Goal: Download file/media

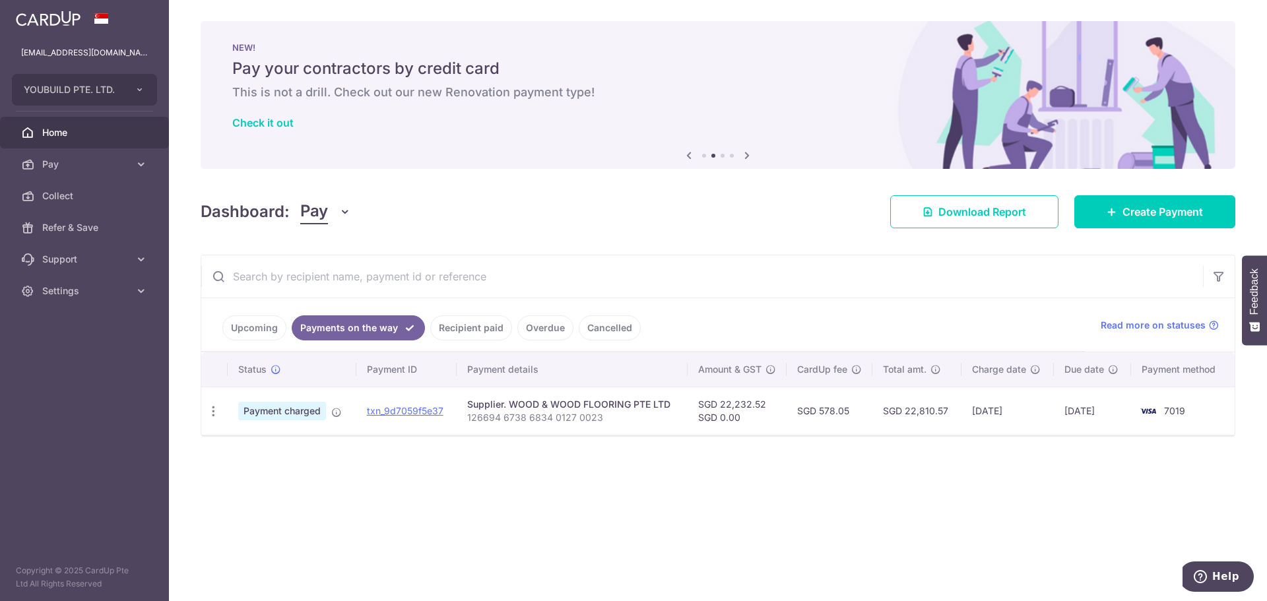
click at [251, 317] on link "Upcoming" at bounding box center [254, 327] width 64 height 25
click at [362, 323] on link "Payments on the way" at bounding box center [367, 327] width 115 height 25
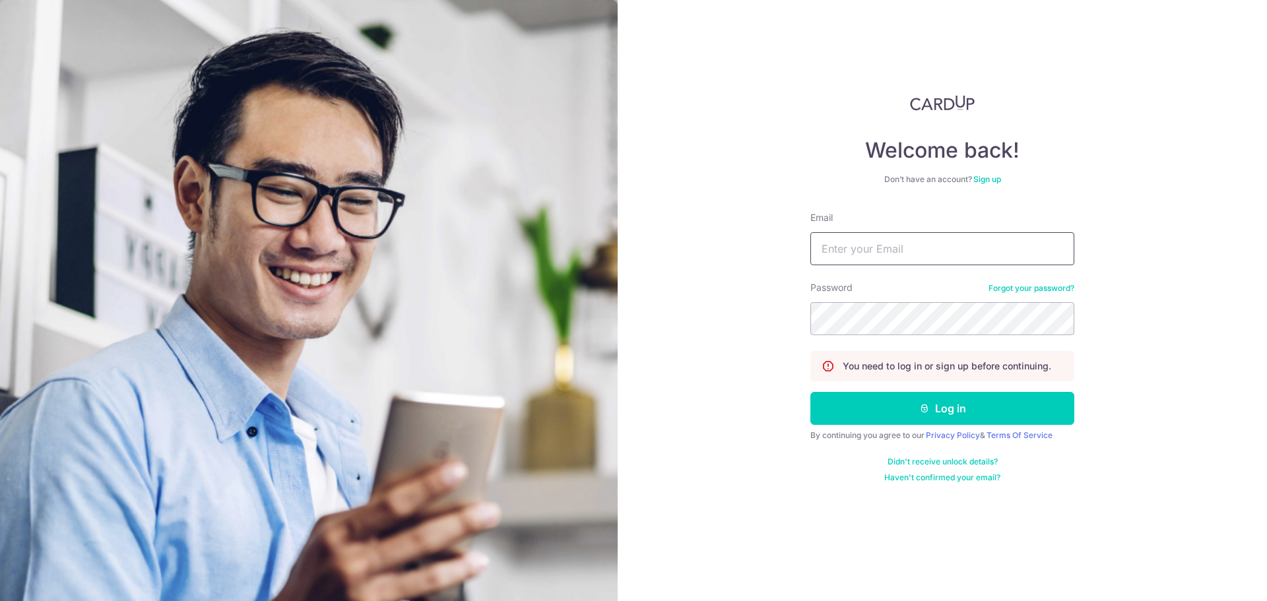
click at [906, 248] on input "Email" at bounding box center [942, 248] width 264 height 33
type input "[EMAIL_ADDRESS][DOMAIN_NAME]"
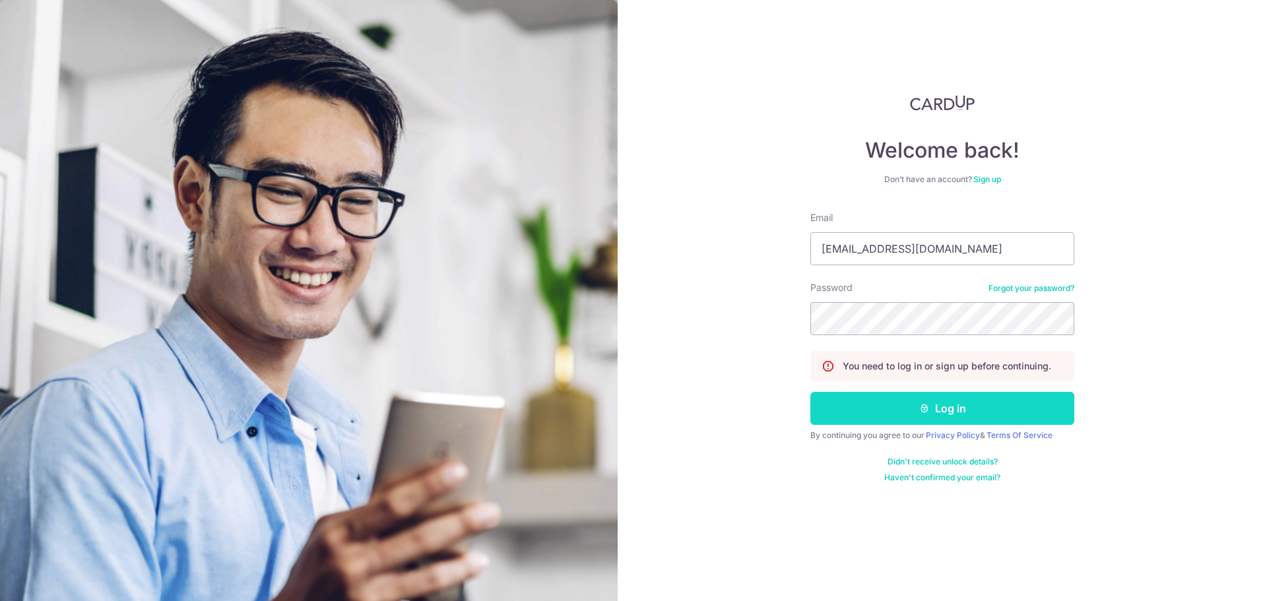
click at [946, 420] on button "Log in" at bounding box center [942, 408] width 264 height 33
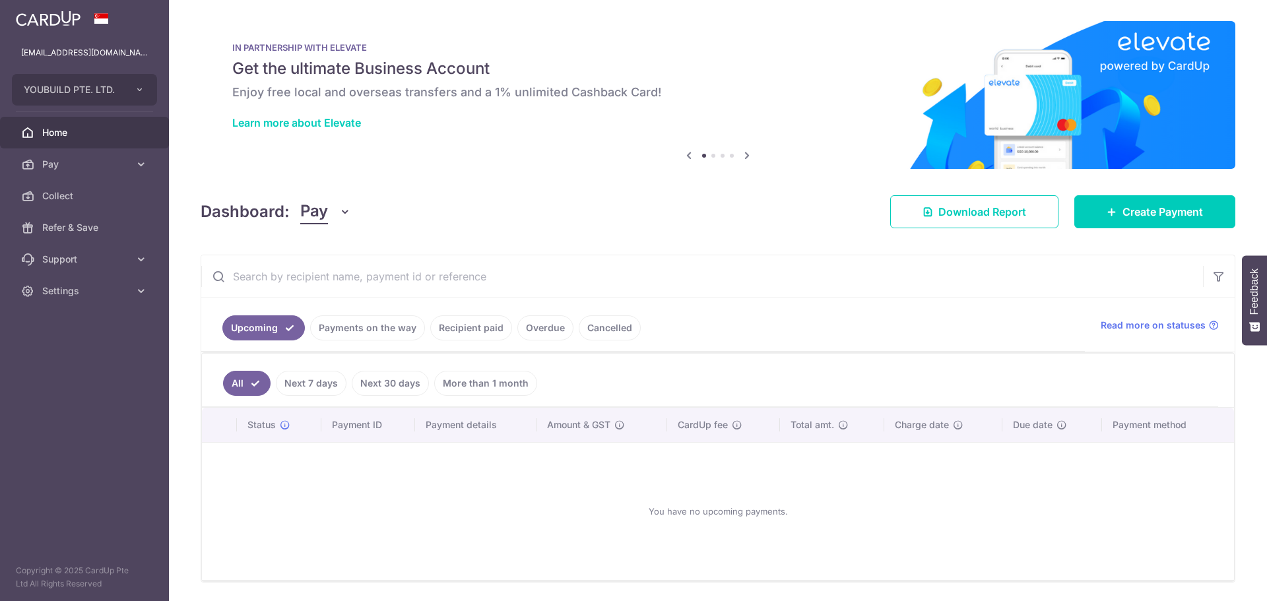
click at [389, 331] on link "Payments on the way" at bounding box center [367, 327] width 115 height 25
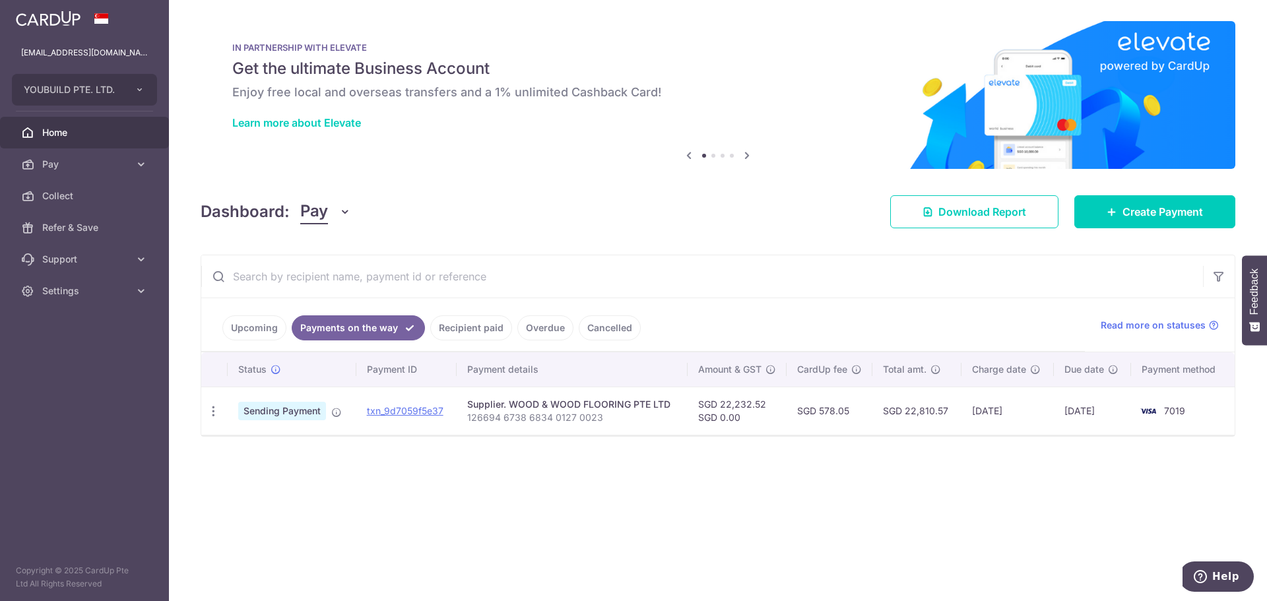
click at [469, 332] on link "Recipient paid" at bounding box center [471, 327] width 82 height 25
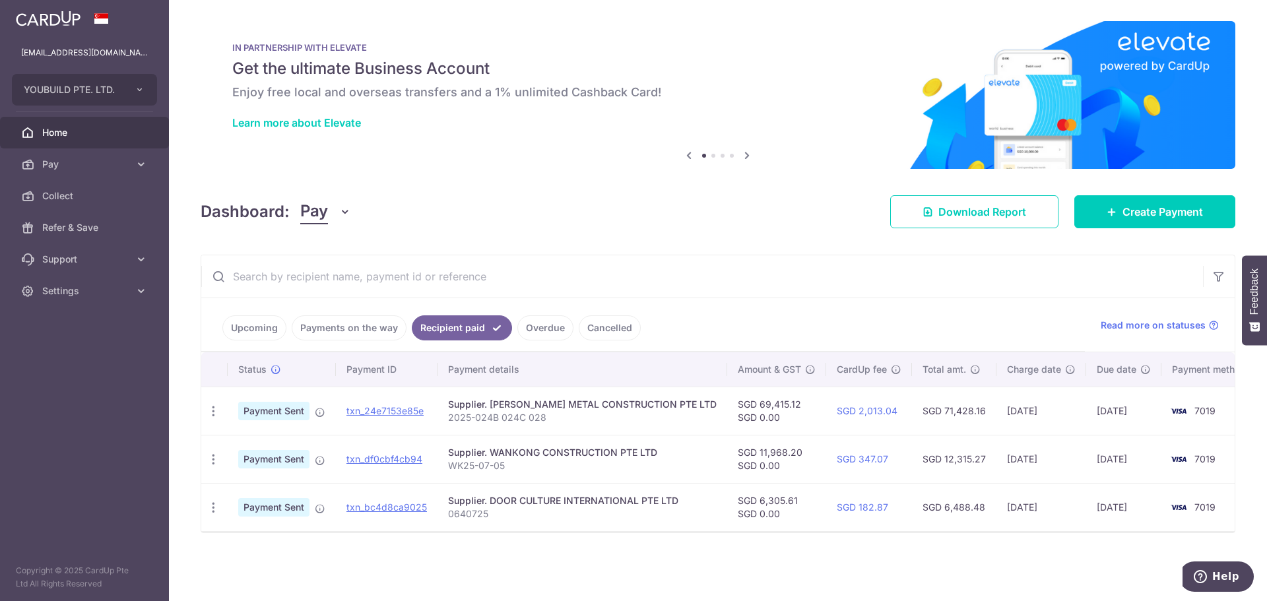
click at [368, 327] on link "Payments on the way" at bounding box center [349, 327] width 115 height 25
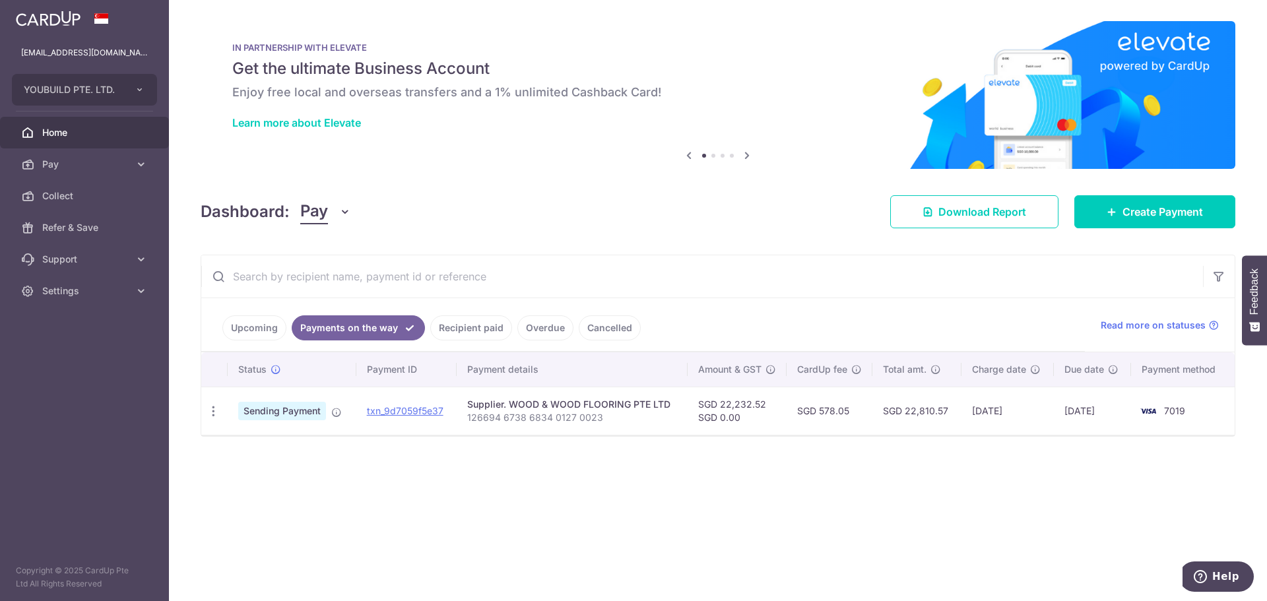
click at [467, 329] on link "Recipient paid" at bounding box center [471, 327] width 82 height 25
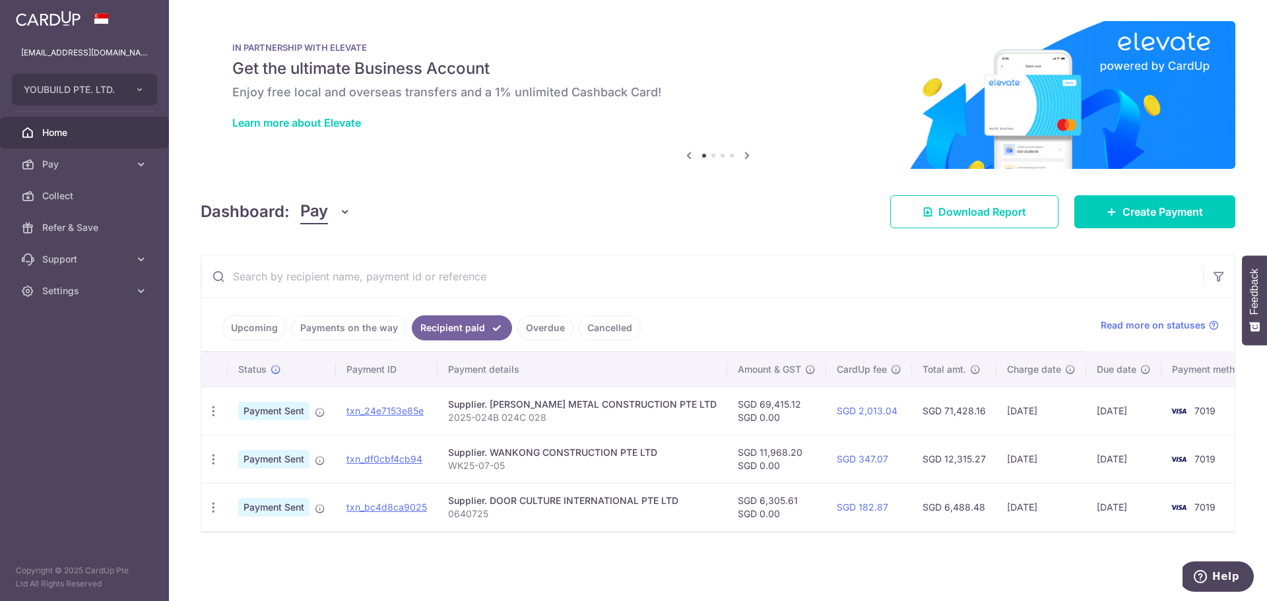
click at [528, 329] on link "Overdue" at bounding box center [545, 327] width 56 height 25
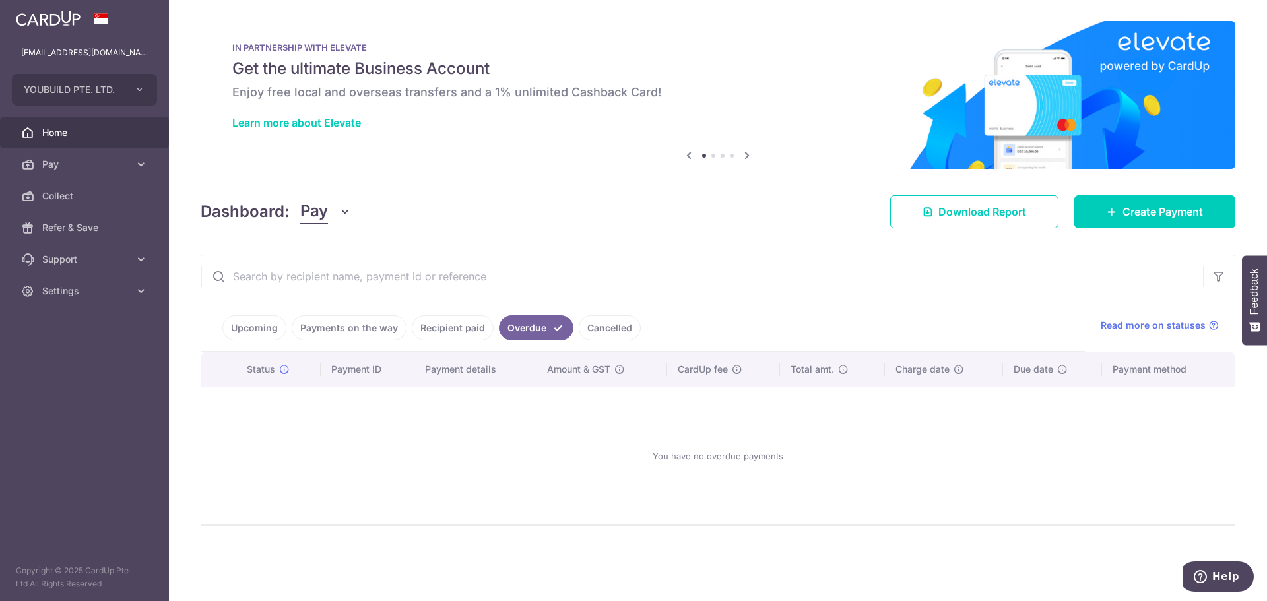
click at [461, 325] on link "Recipient paid" at bounding box center [453, 327] width 82 height 25
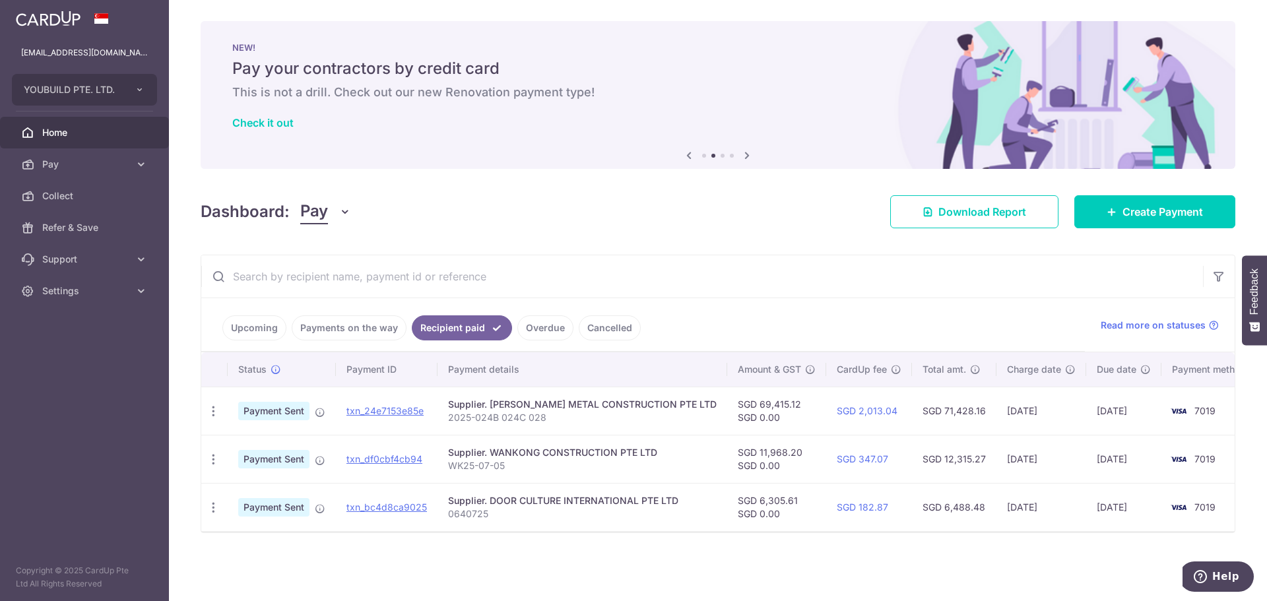
click at [536, 332] on link "Overdue" at bounding box center [545, 327] width 56 height 25
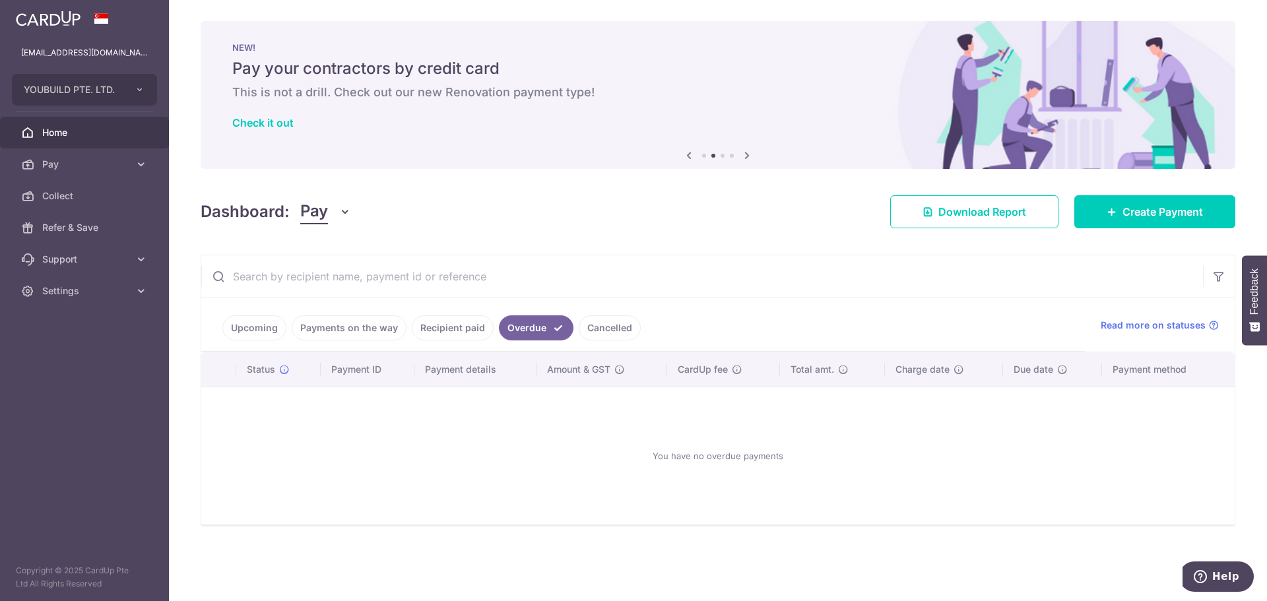
click at [465, 330] on link "Recipient paid" at bounding box center [453, 327] width 82 height 25
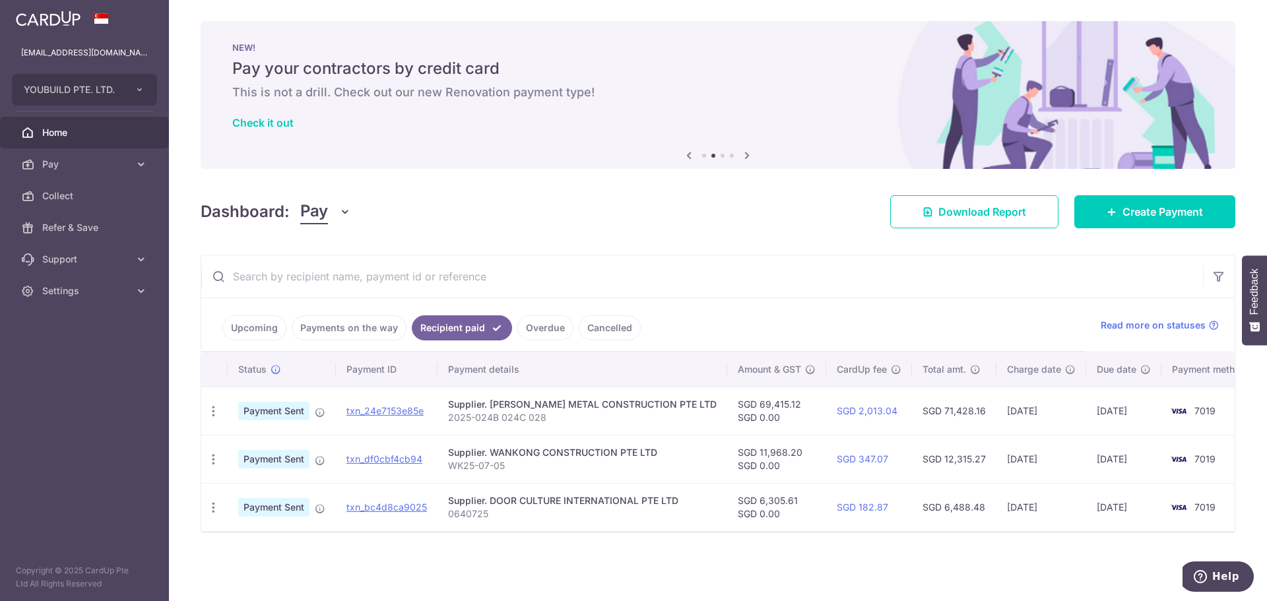
click at [589, 329] on link "Cancelled" at bounding box center [610, 327] width 62 height 25
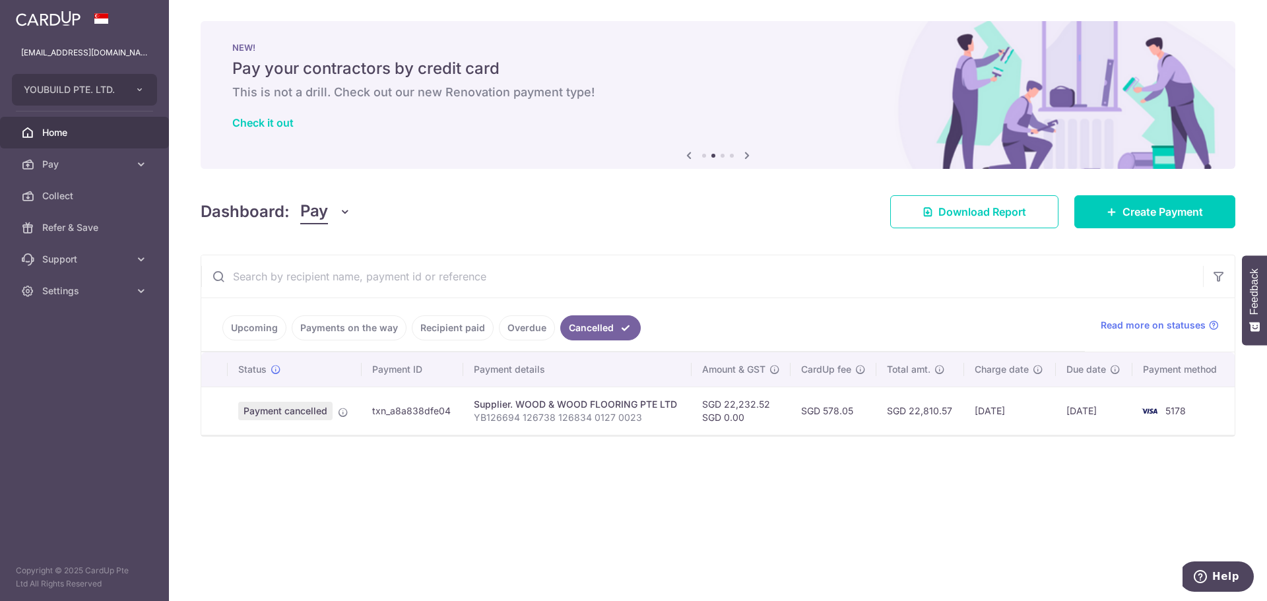
click at [448, 327] on link "Recipient paid" at bounding box center [453, 327] width 82 height 25
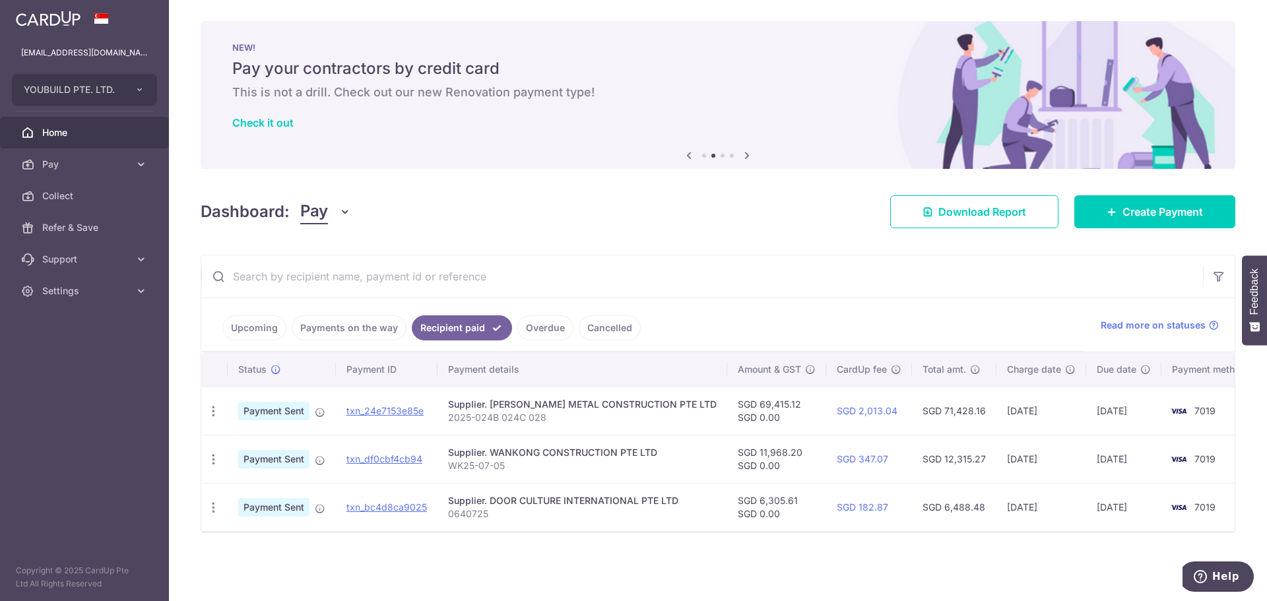
click at [365, 333] on link "Payments on the way" at bounding box center [349, 327] width 115 height 25
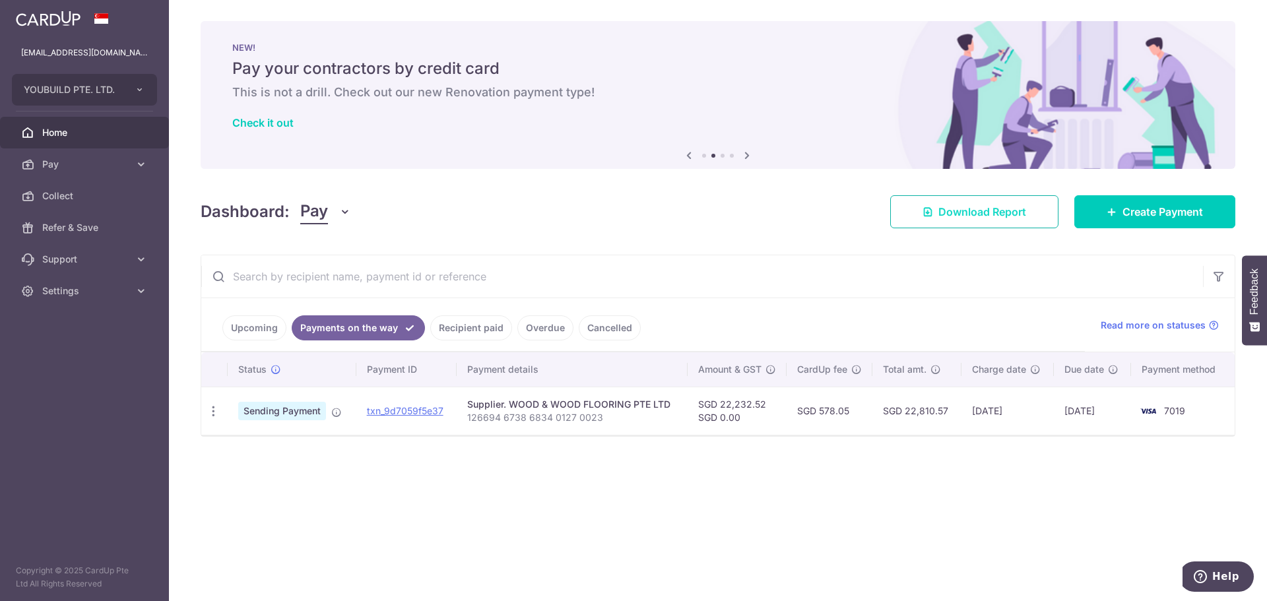
click at [984, 221] on link "Download Report" at bounding box center [974, 211] width 168 height 33
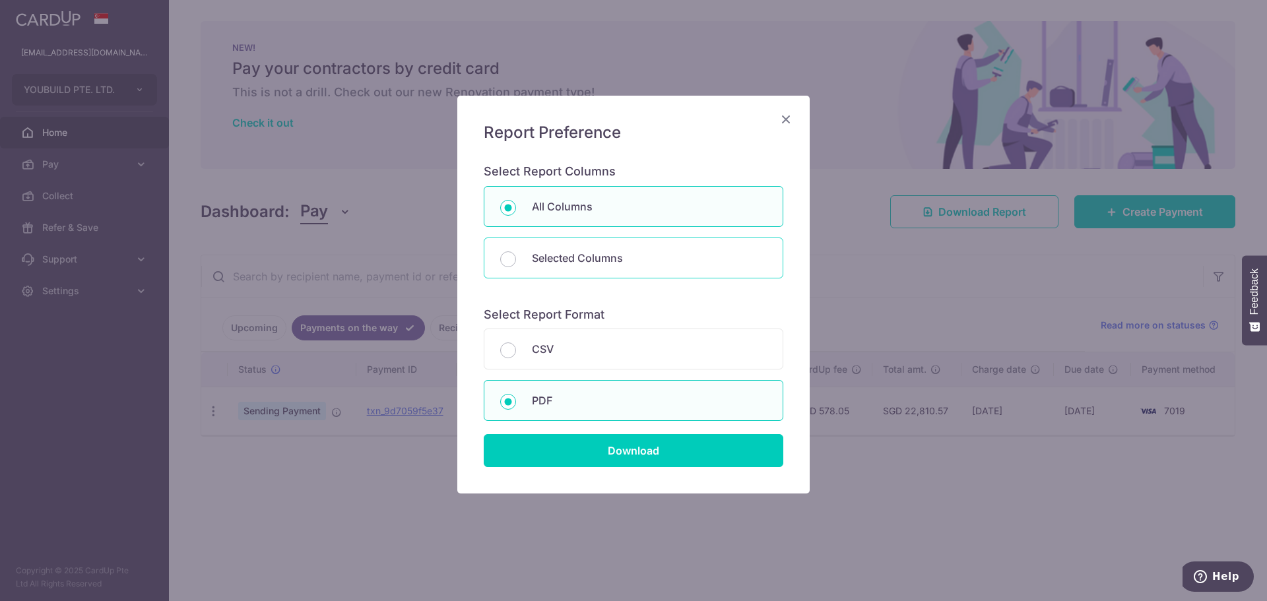
click at [574, 261] on p "Selected Columns" at bounding box center [649, 258] width 235 height 16
click at [516, 261] on input "Selected Columns" at bounding box center [508, 259] width 16 height 16
radio input "false"
radio input "true"
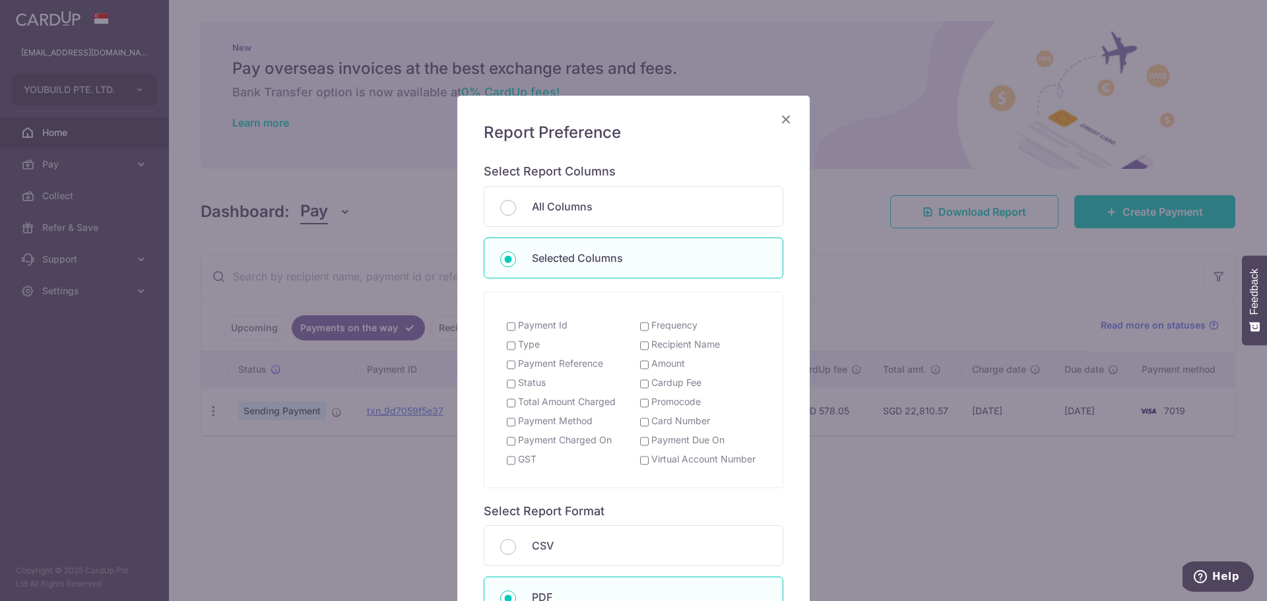
click at [507, 329] on input "Payment Id" at bounding box center [511, 326] width 9 height 11
checkbox input "true"
click at [507, 346] on input "Type" at bounding box center [511, 345] width 9 height 11
checkbox input "true"
click at [507, 362] on input "Payment Reference" at bounding box center [511, 365] width 9 height 11
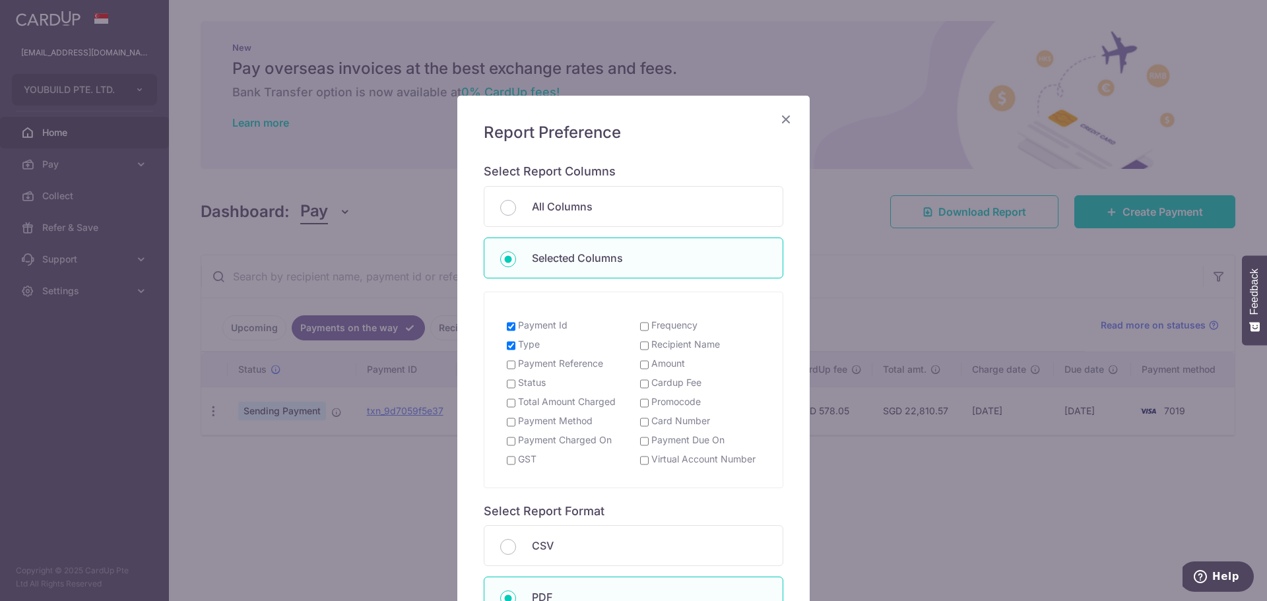
checkbox input "true"
click at [507, 383] on input "Status" at bounding box center [511, 384] width 9 height 11
checkbox input "true"
click at [660, 346] on label "Recipient Name" at bounding box center [685, 344] width 69 height 13
click at [649, 346] on input "Recipient Name" at bounding box center [644, 345] width 9 height 11
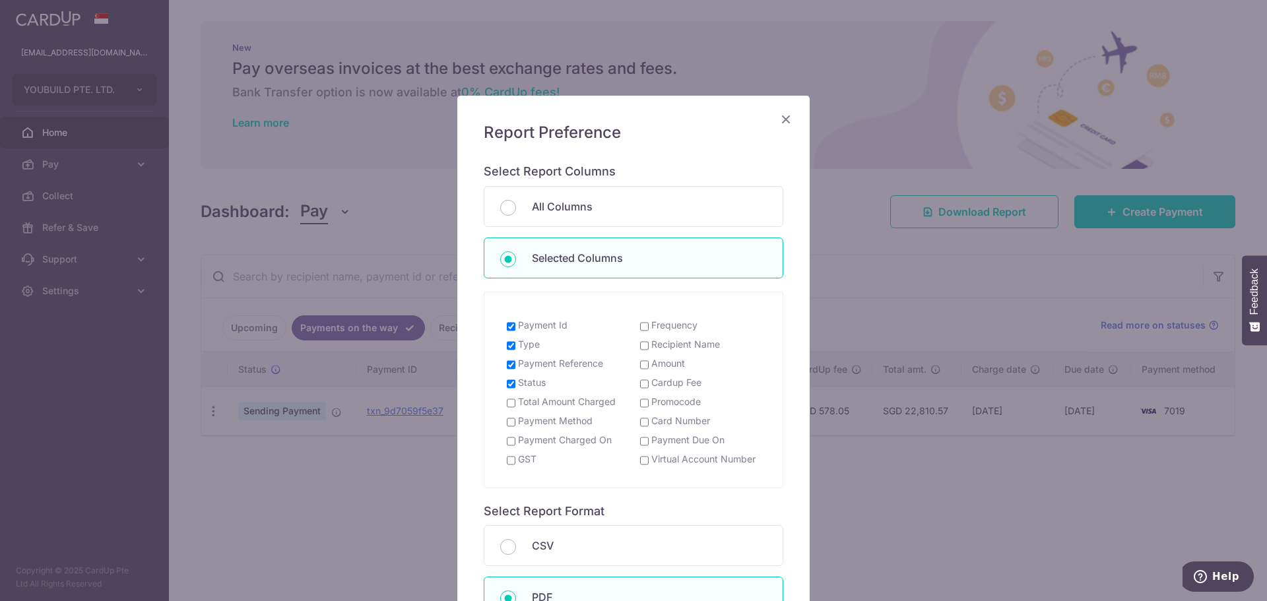
checkbox input "true"
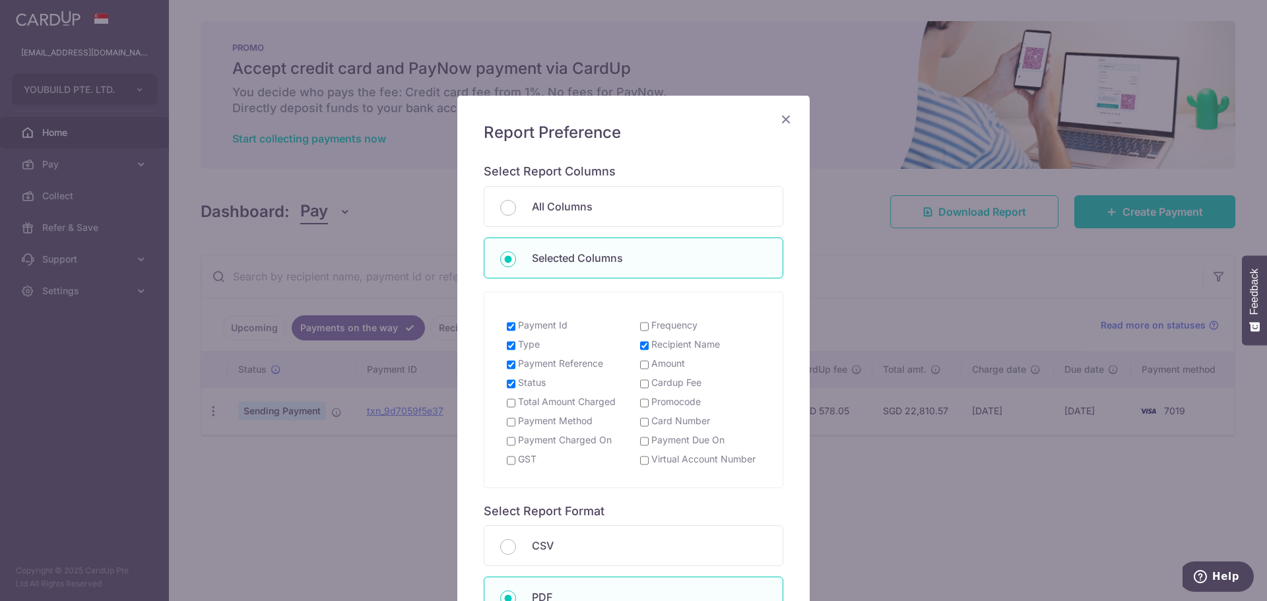
click at [659, 366] on label "Amount" at bounding box center [668, 363] width 34 height 13
click at [649, 366] on input "Amount" at bounding box center [644, 365] width 9 height 11
checkbox input "true"
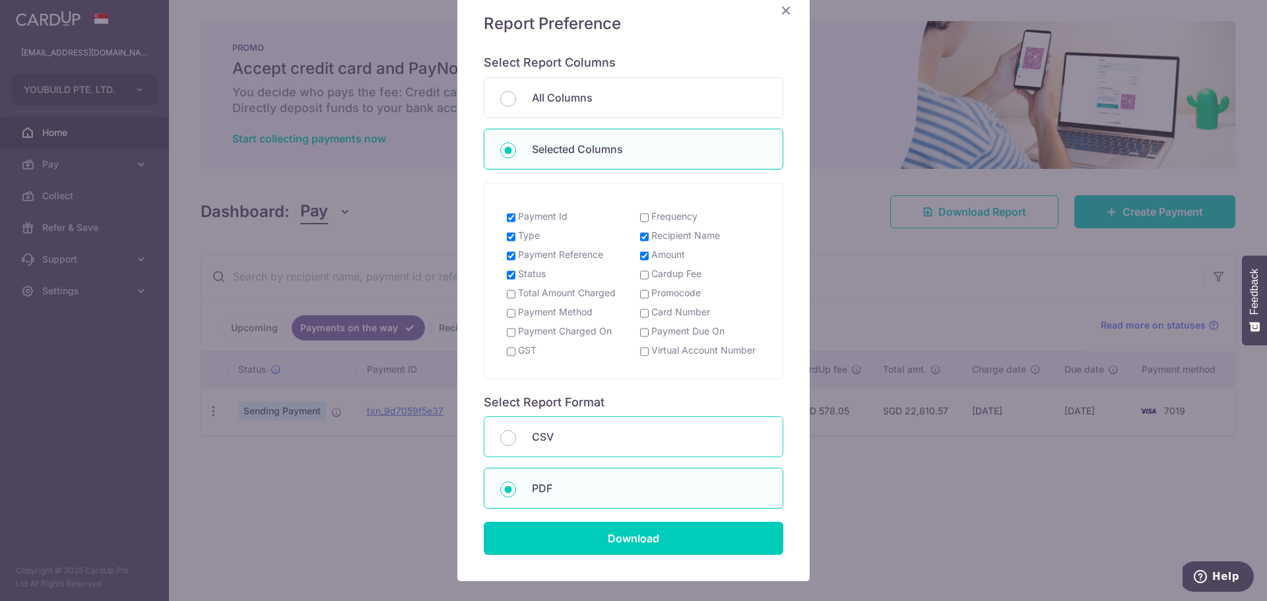
scroll to position [132, 0]
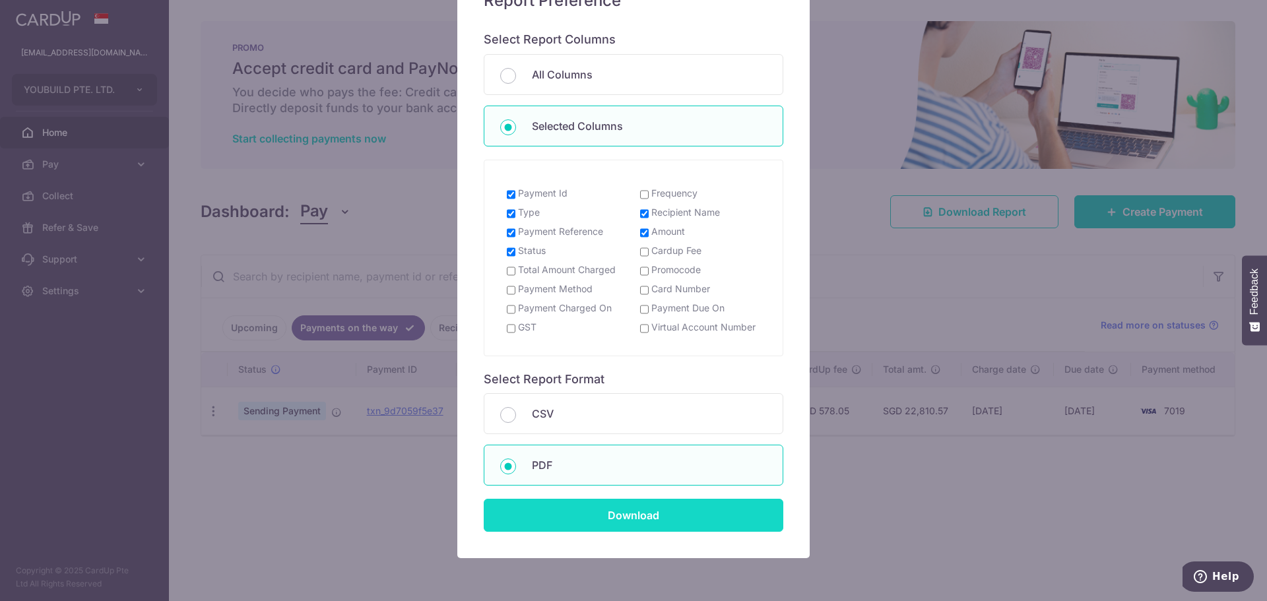
click at [647, 515] on input "Download" at bounding box center [634, 515] width 300 height 33
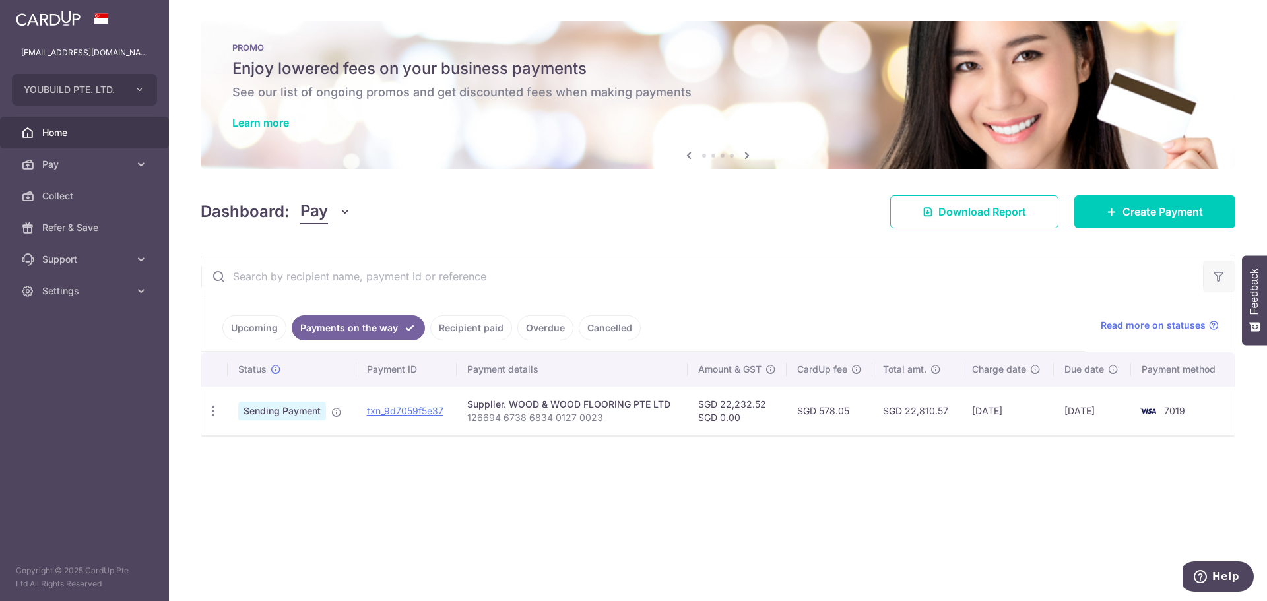
click at [1219, 275] on icon "button" at bounding box center [1218, 276] width 13 height 13
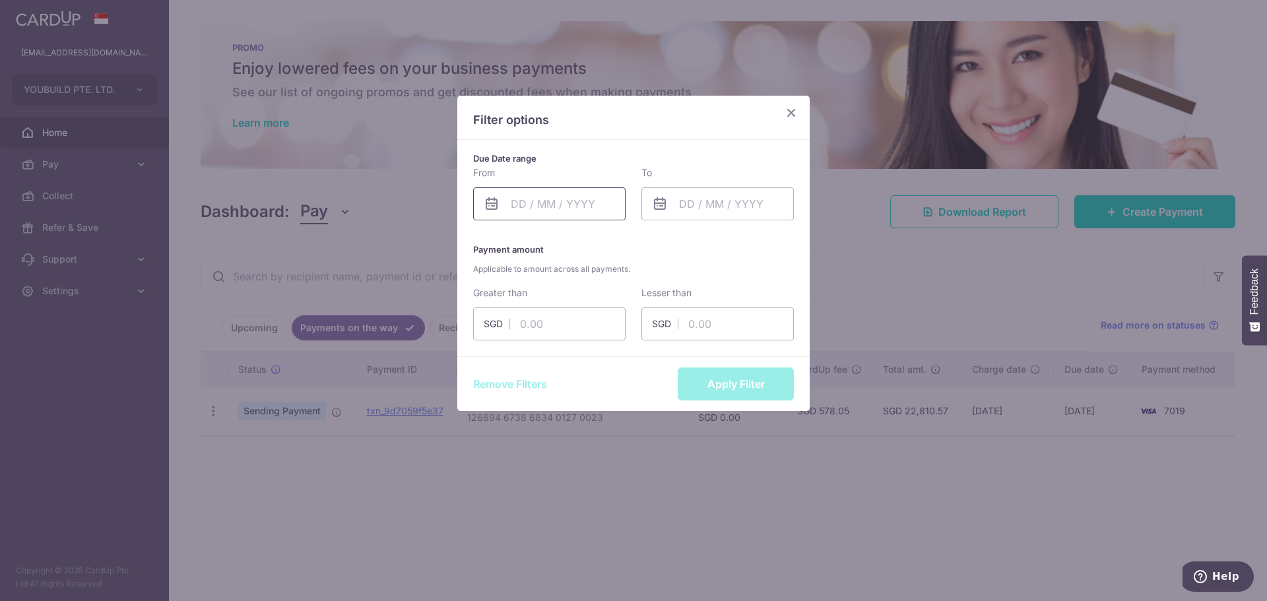
click at [521, 201] on input "text" at bounding box center [549, 203] width 152 height 33
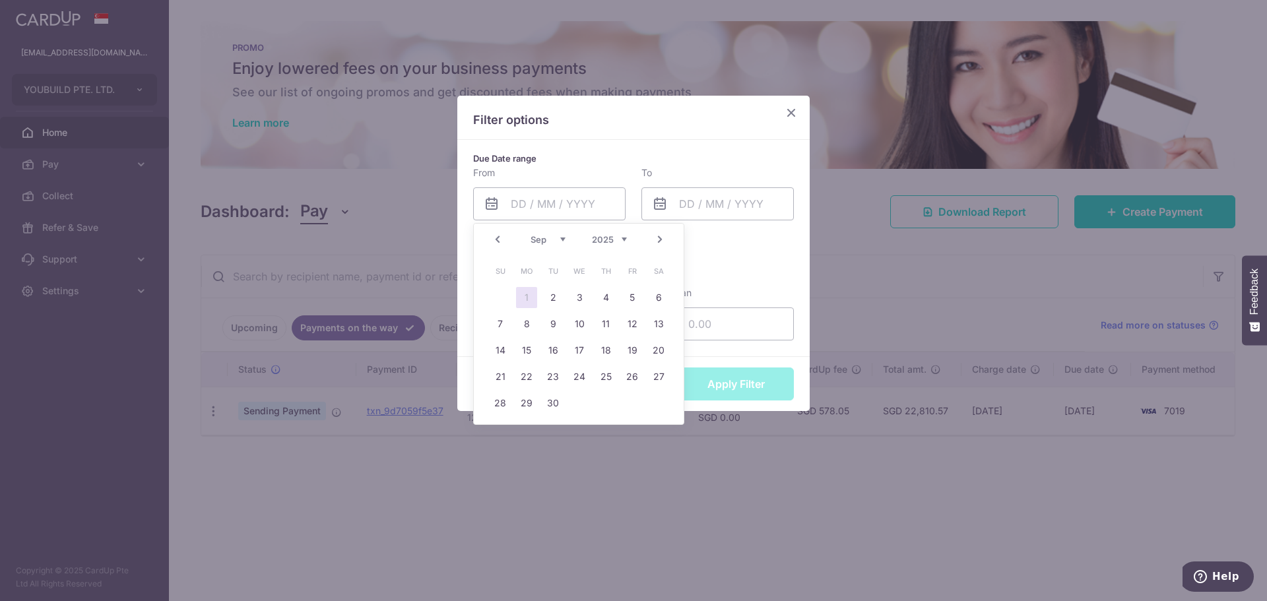
click at [527, 297] on link "1" at bounding box center [526, 297] width 21 height 21
type input "[DATE]"
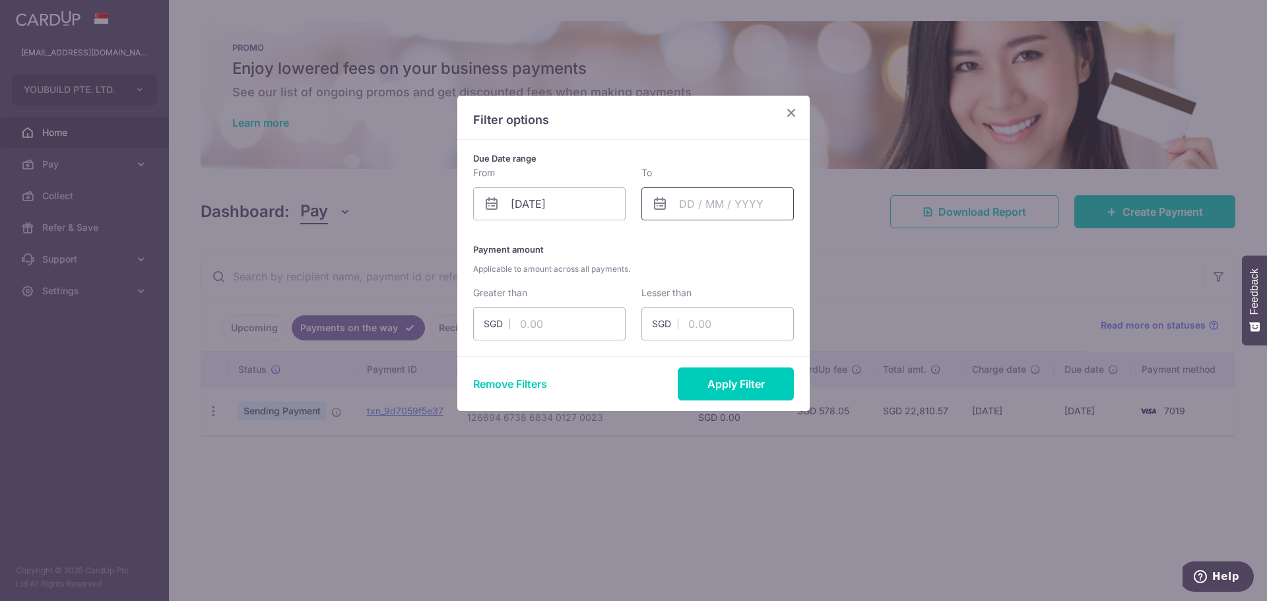
click at [700, 207] on input "text" at bounding box center [717, 203] width 152 height 33
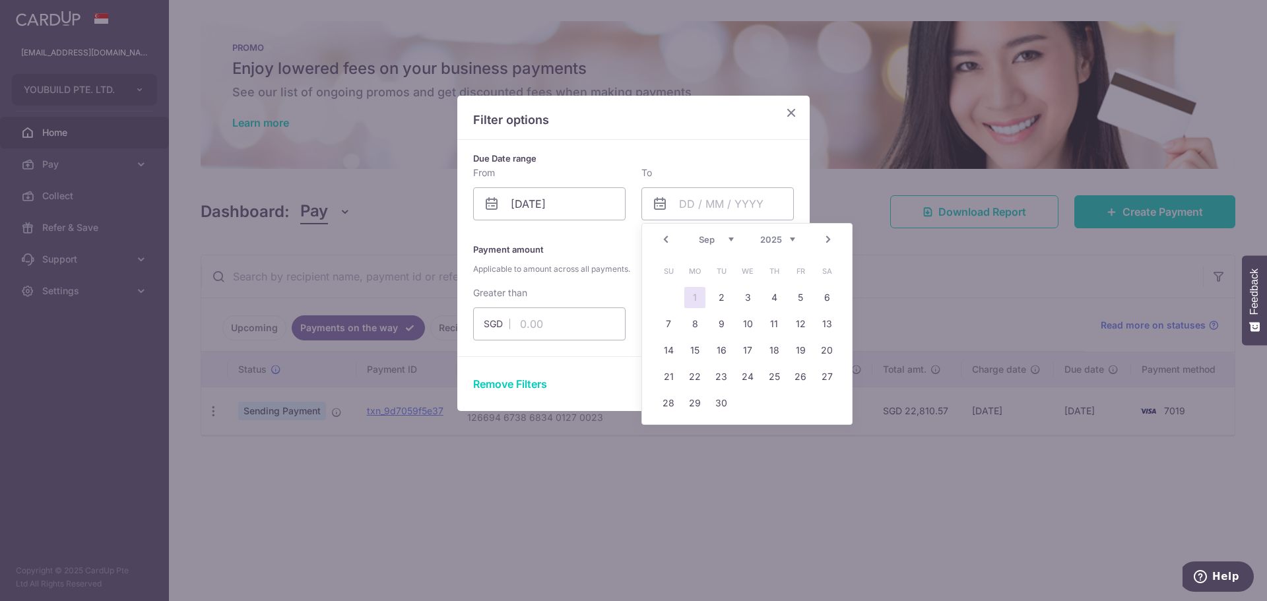
click at [698, 296] on link "1" at bounding box center [694, 297] width 21 height 21
type input "[DATE]"
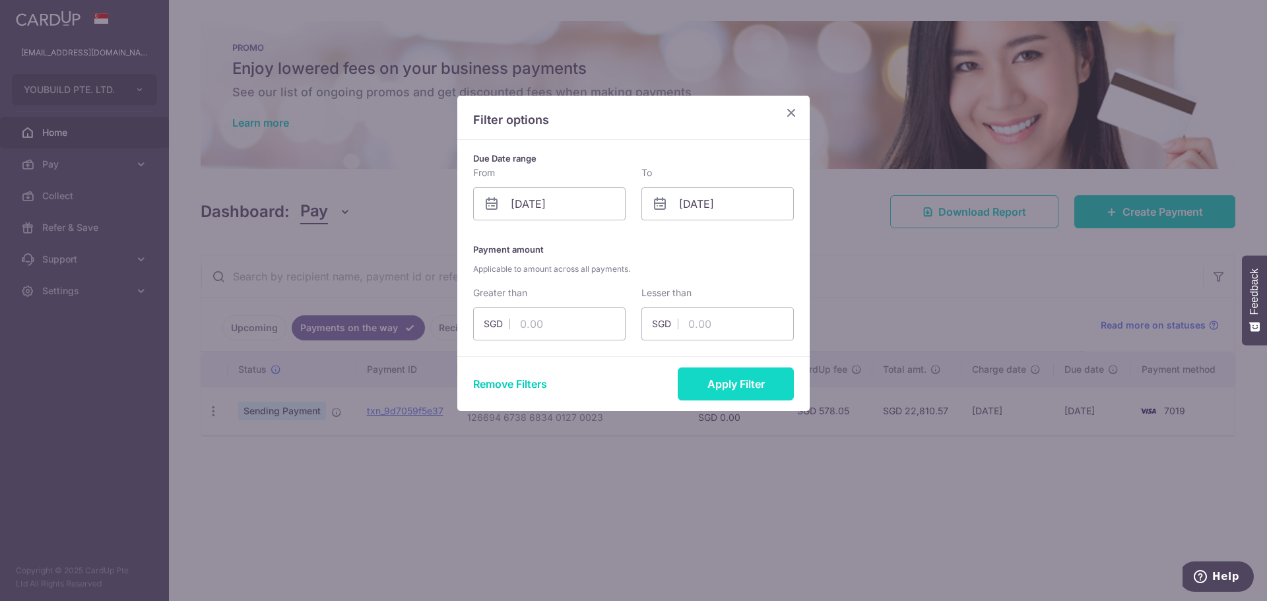
click at [733, 384] on button "Apply Filter" at bounding box center [736, 384] width 116 height 33
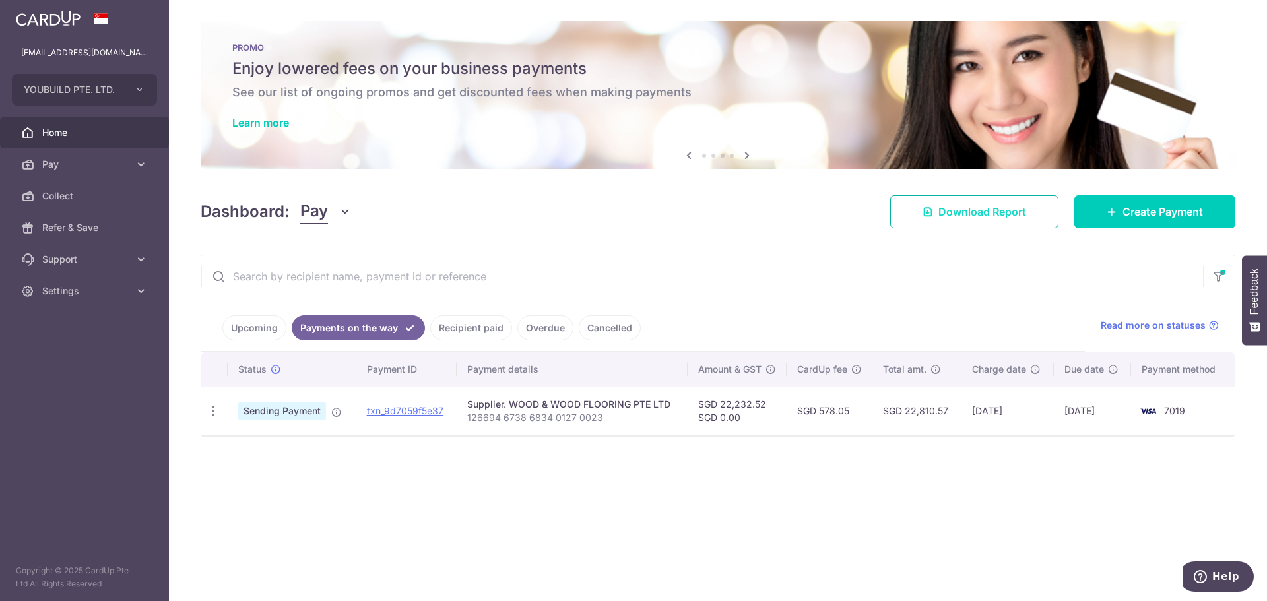
click at [988, 214] on span "Download Report" at bounding box center [982, 212] width 88 height 16
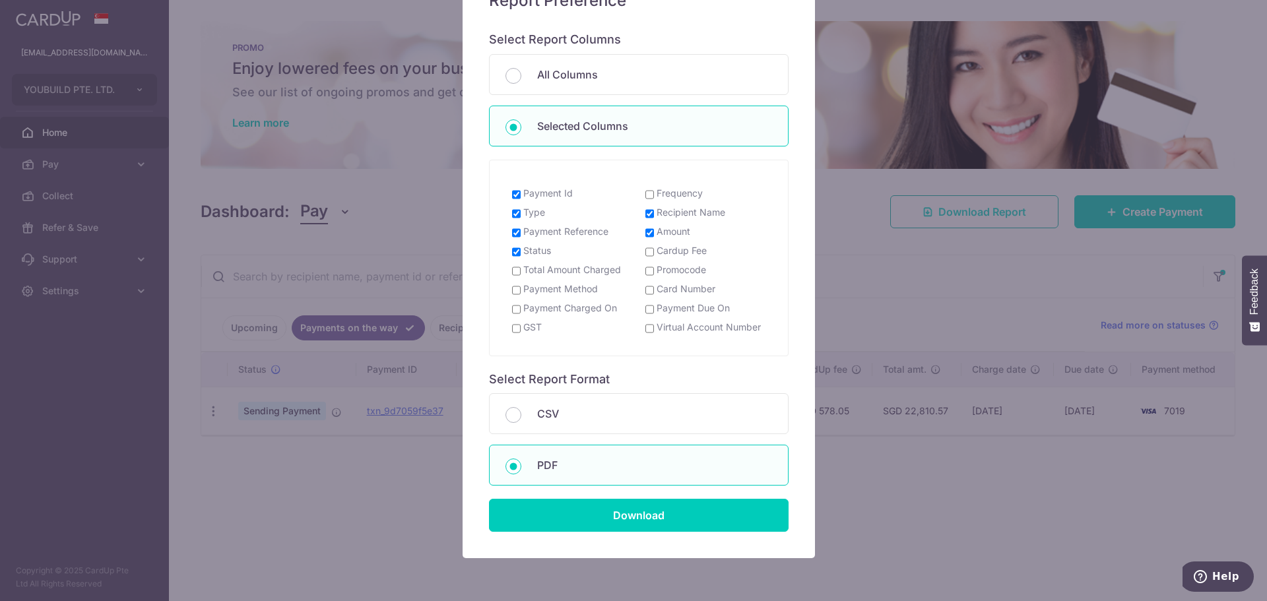
scroll to position [0, 0]
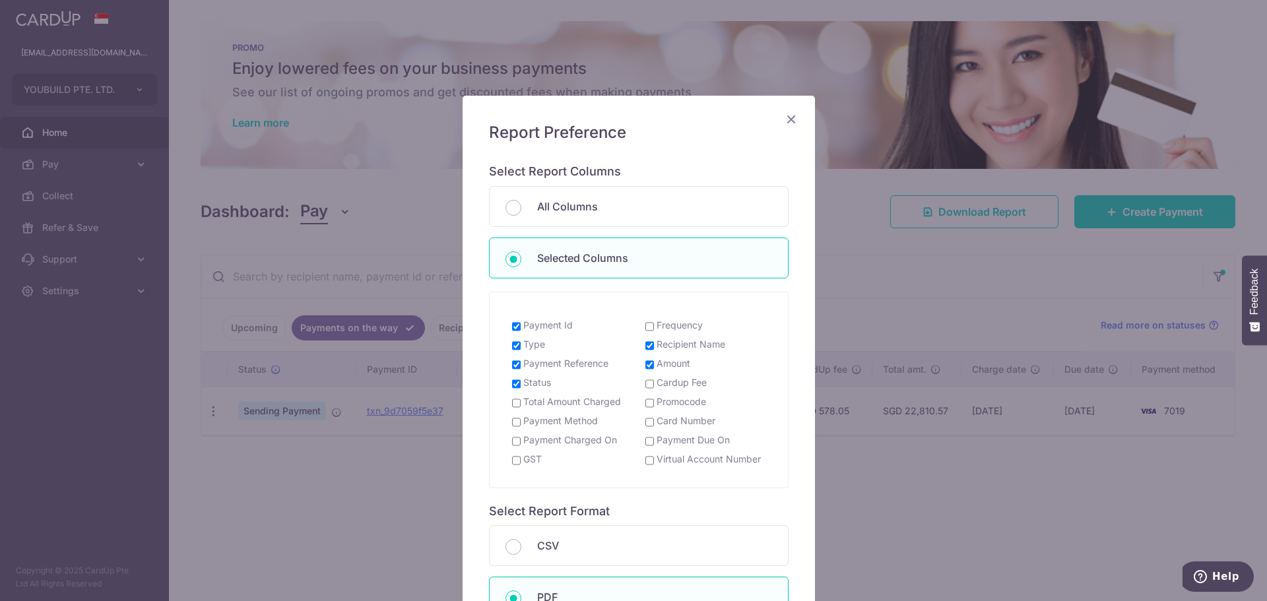
click at [647, 439] on input "Payment Due On" at bounding box center [649, 441] width 9 height 11
checkbox input "true"
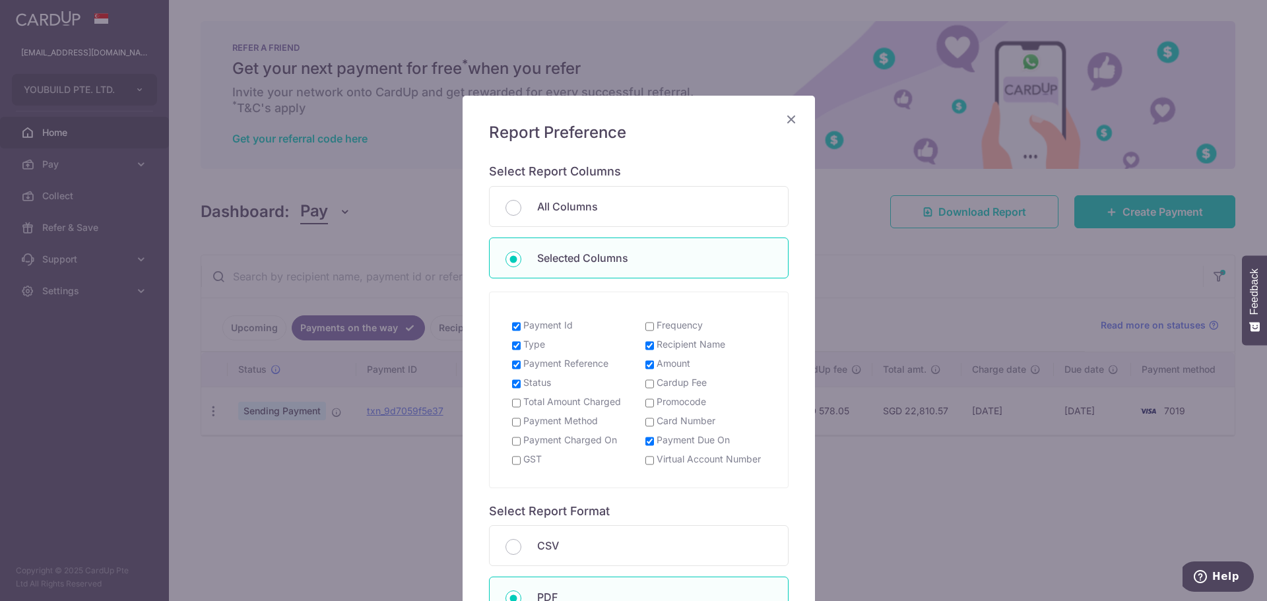
click at [552, 443] on label "Payment Charged On" at bounding box center [570, 440] width 94 height 13
click at [521, 443] on input "Payment Charged On" at bounding box center [516, 441] width 9 height 11
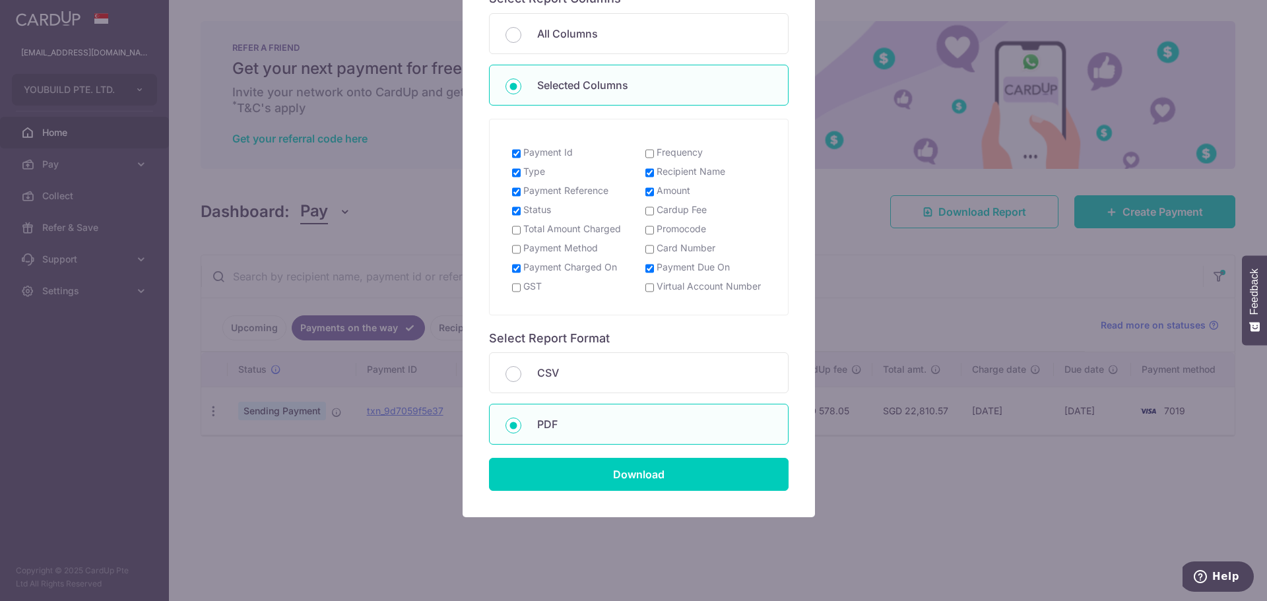
scroll to position [185, 0]
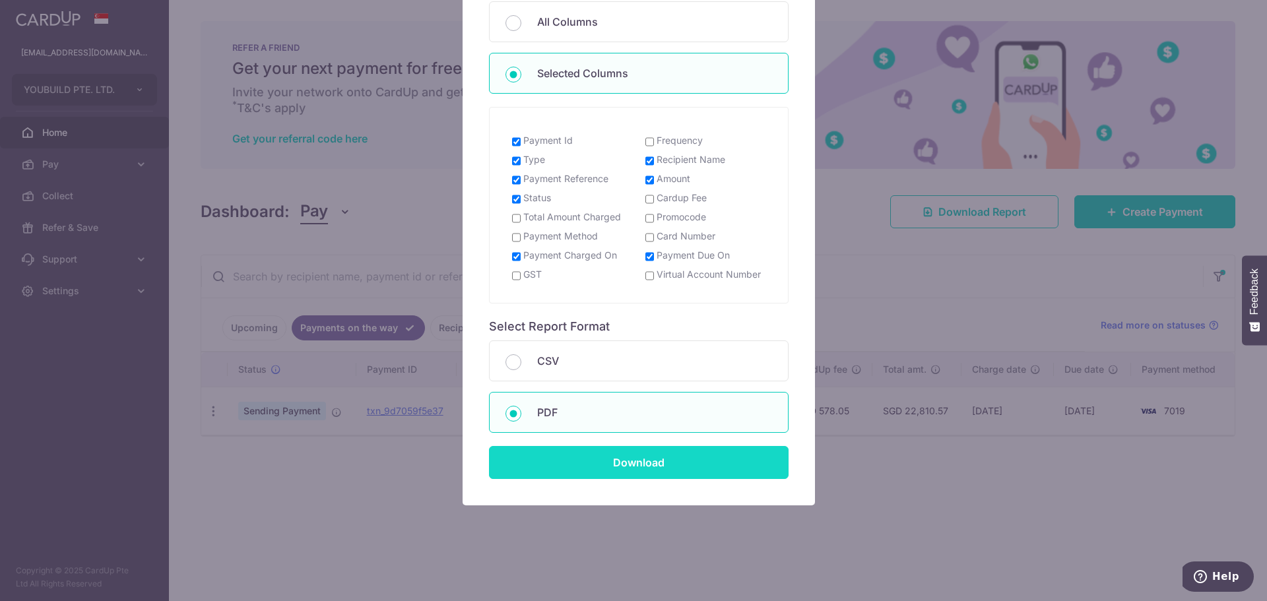
click at [659, 458] on input "Download" at bounding box center [639, 462] width 300 height 33
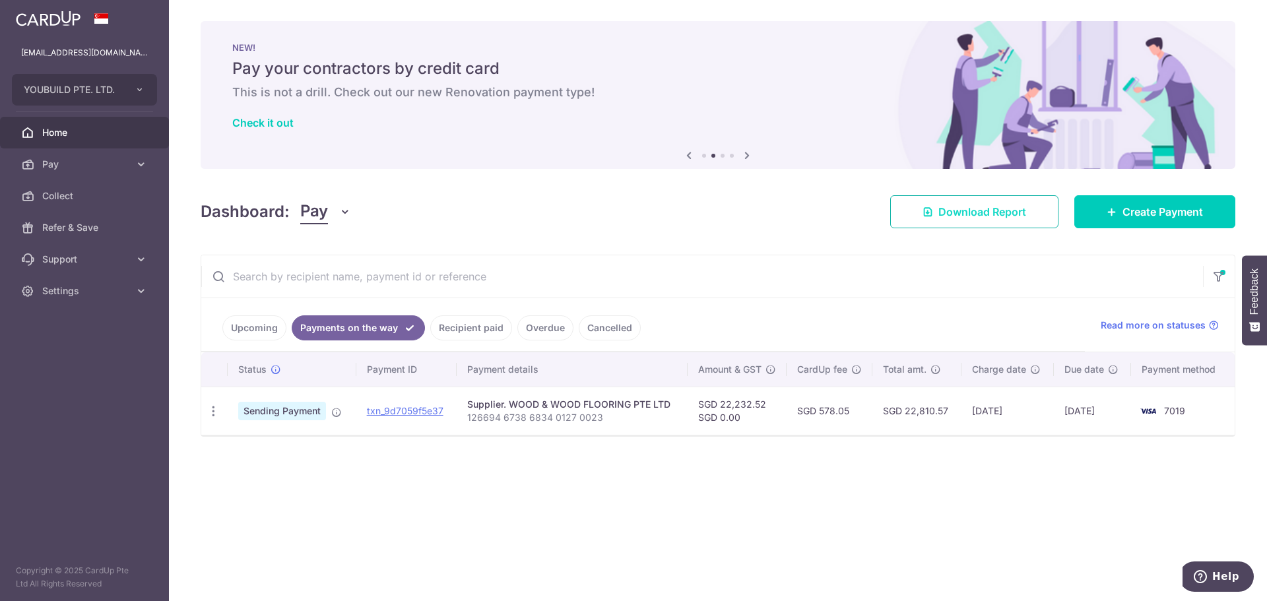
click at [964, 211] on span "Download Report" at bounding box center [982, 212] width 88 height 16
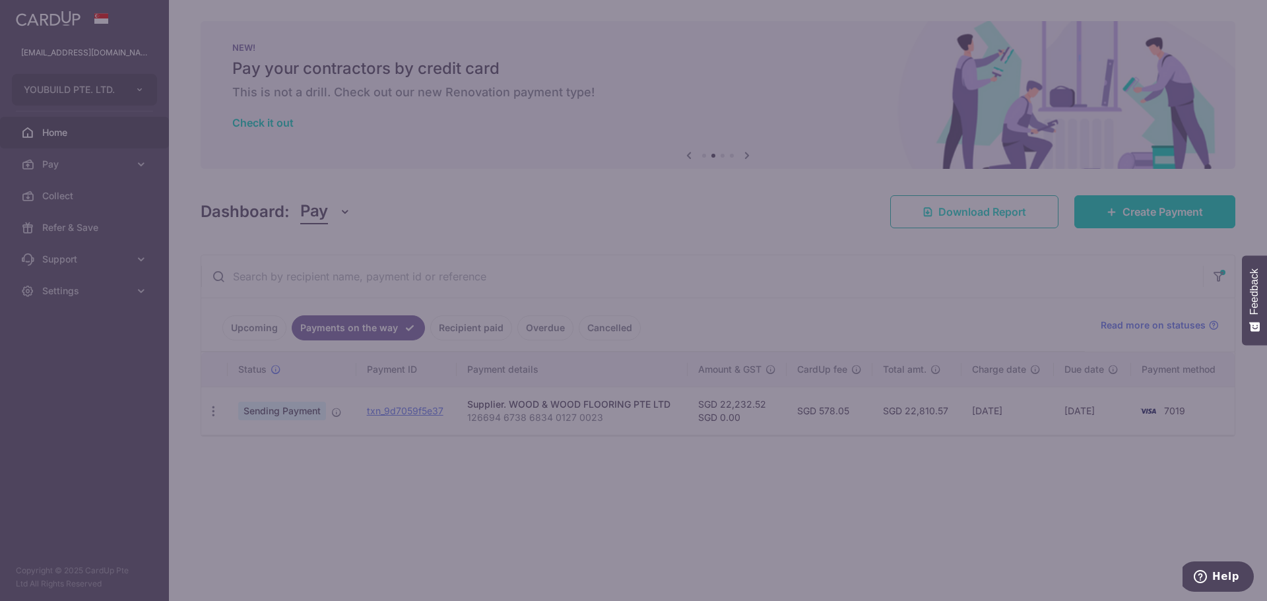
scroll to position [0, 0]
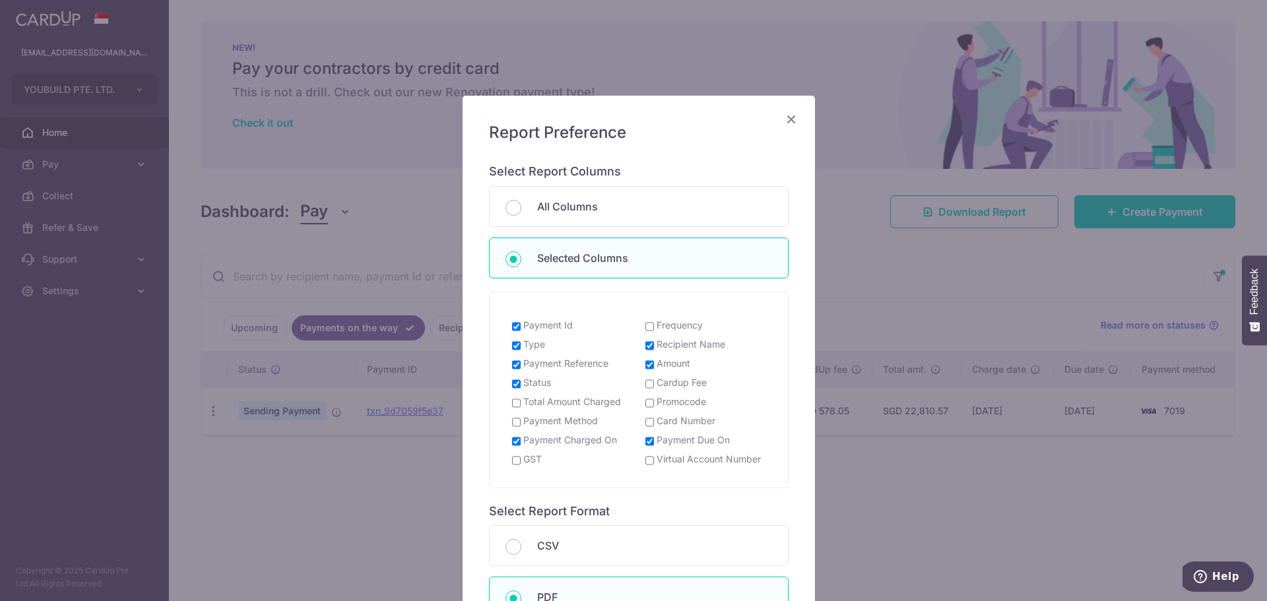
click at [515, 440] on input "Payment Charged On" at bounding box center [516, 441] width 9 height 11
checkbox input "false"
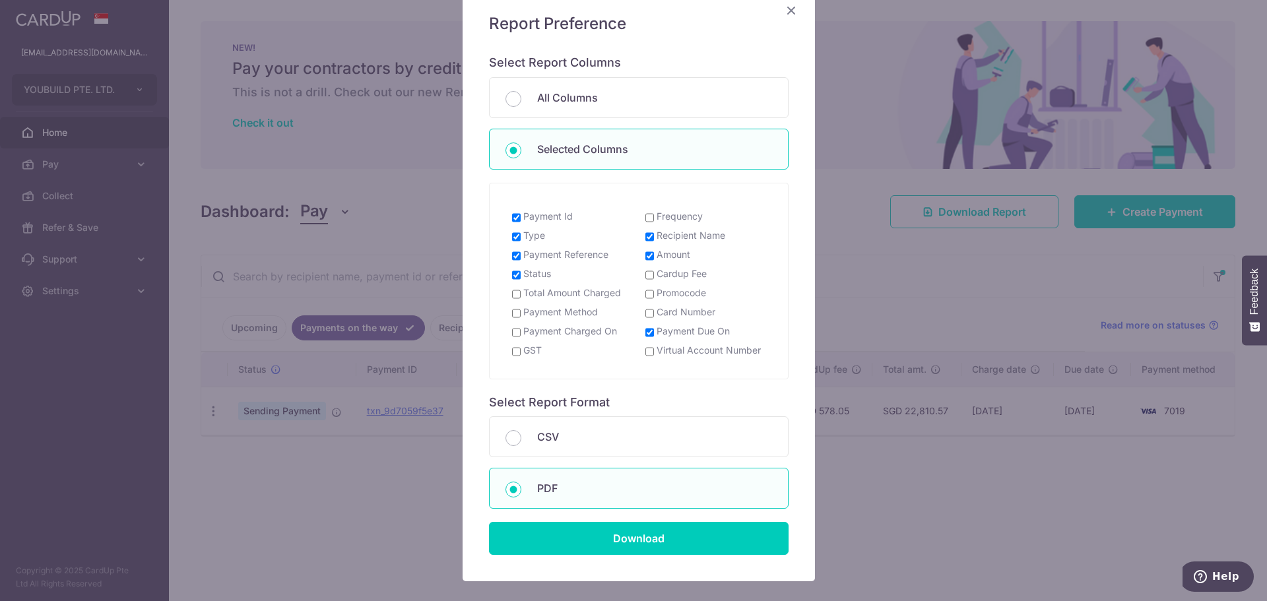
scroll to position [132, 0]
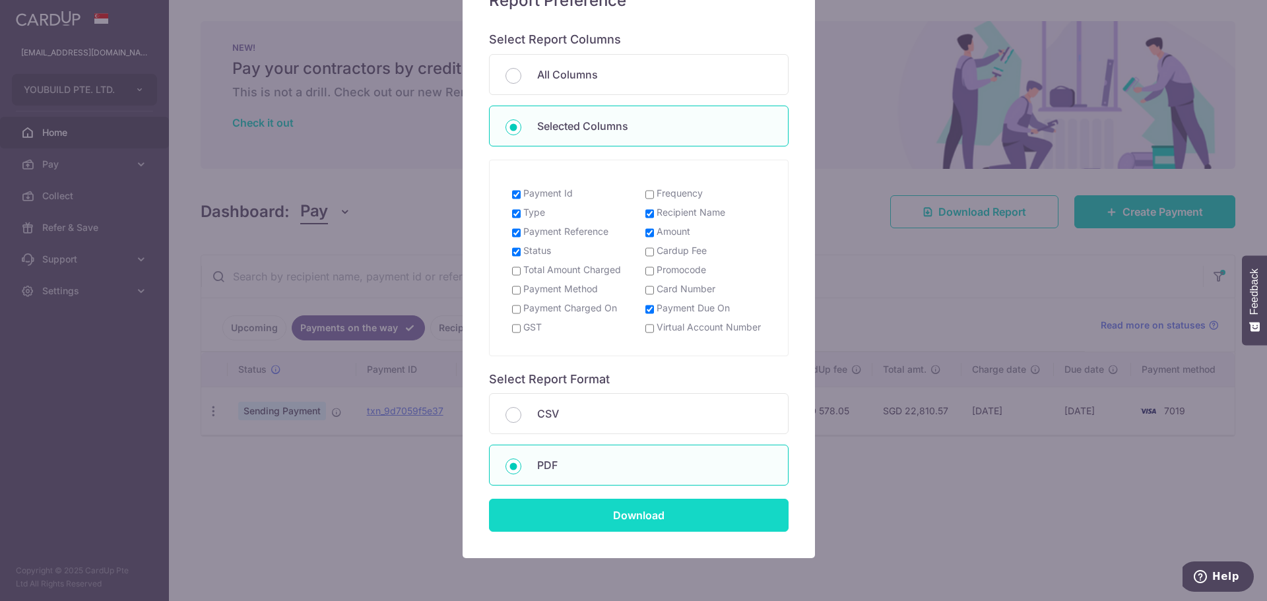
click at [627, 517] on input "Download" at bounding box center [639, 515] width 300 height 33
